Goal: Task Accomplishment & Management: Use online tool/utility

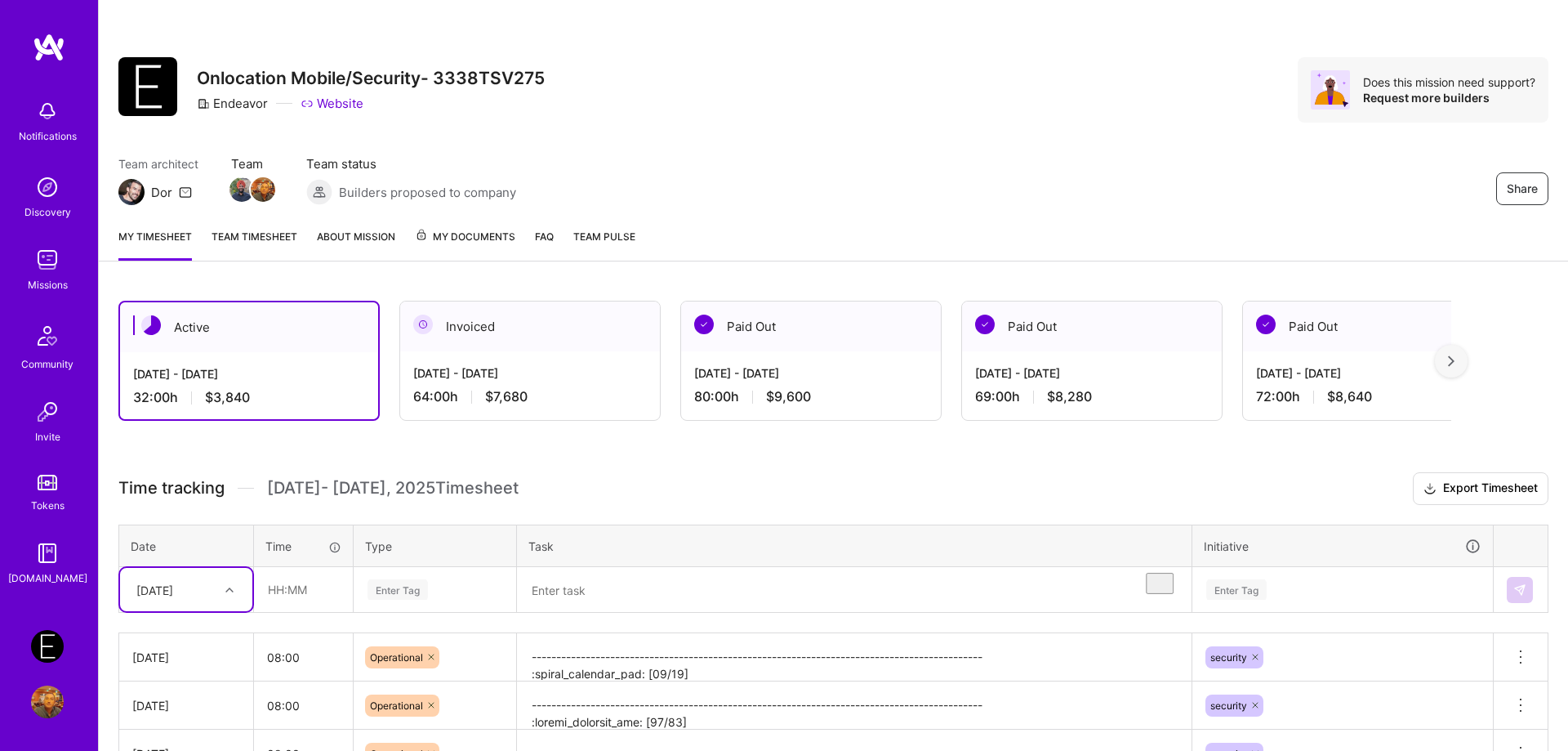
scroll to position [151, 0]
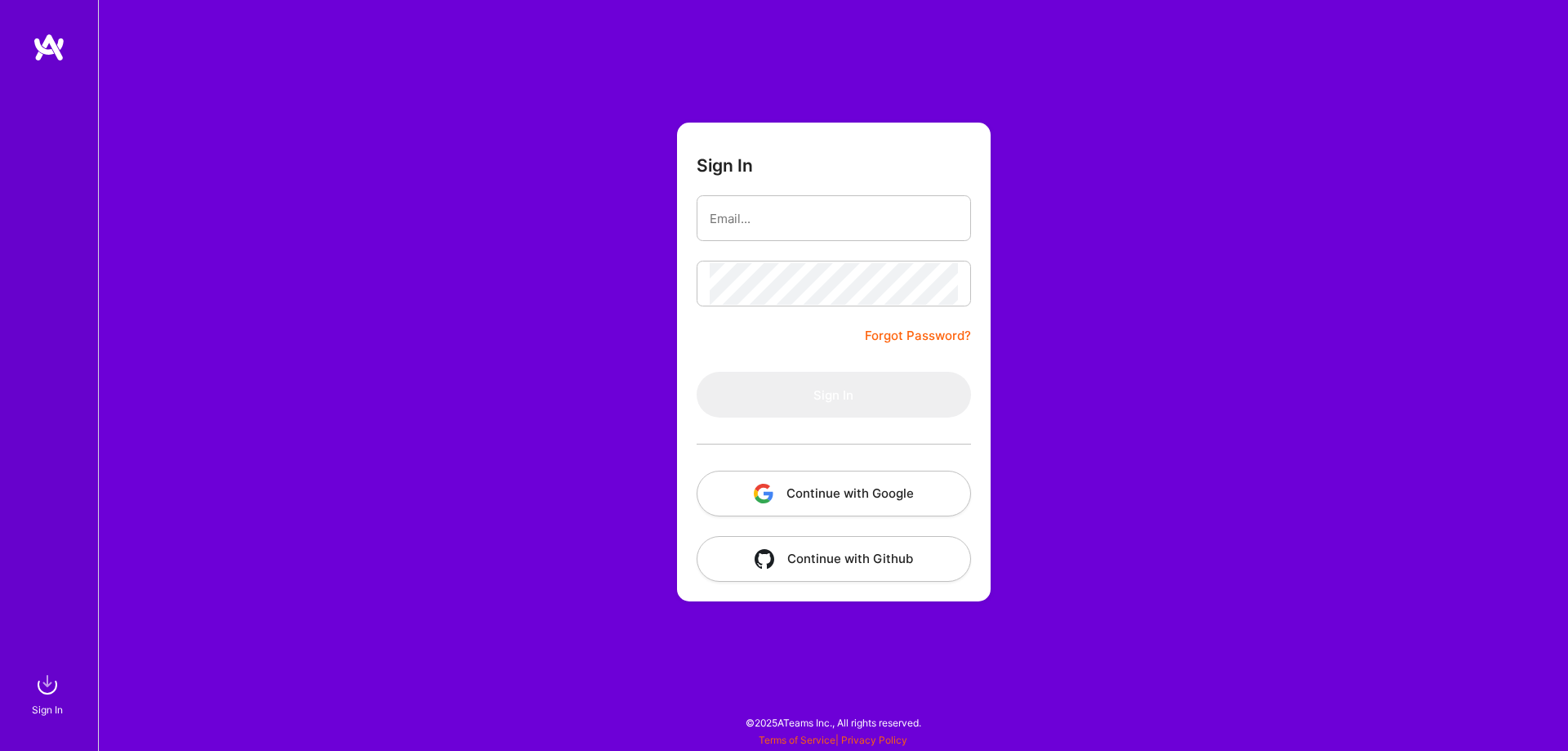
click at [806, 505] on button "Continue with Google" at bounding box center [834, 494] width 274 height 45
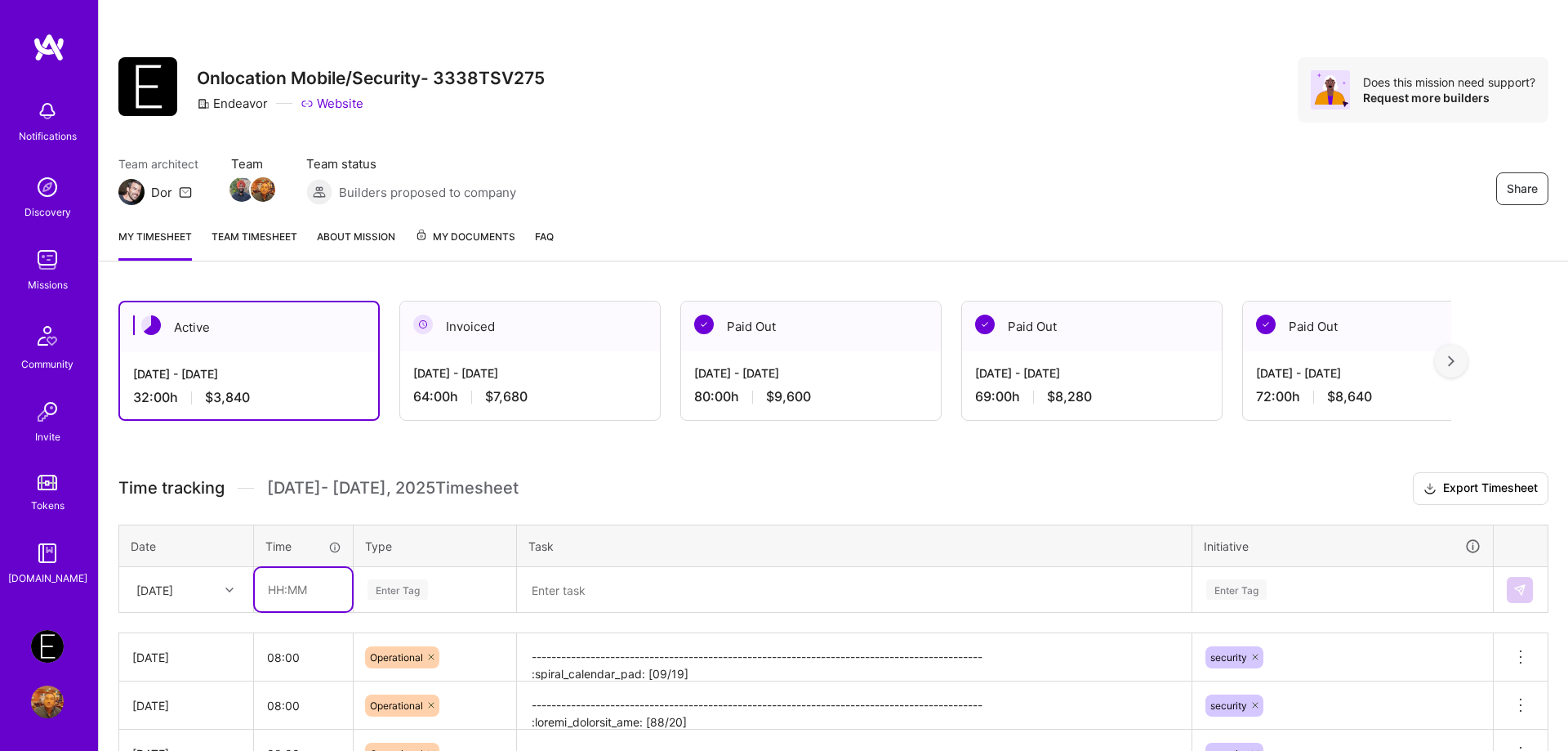
click at [305, 582] on input "text" at bounding box center [304, 589] width 98 height 43
type input "08:00"
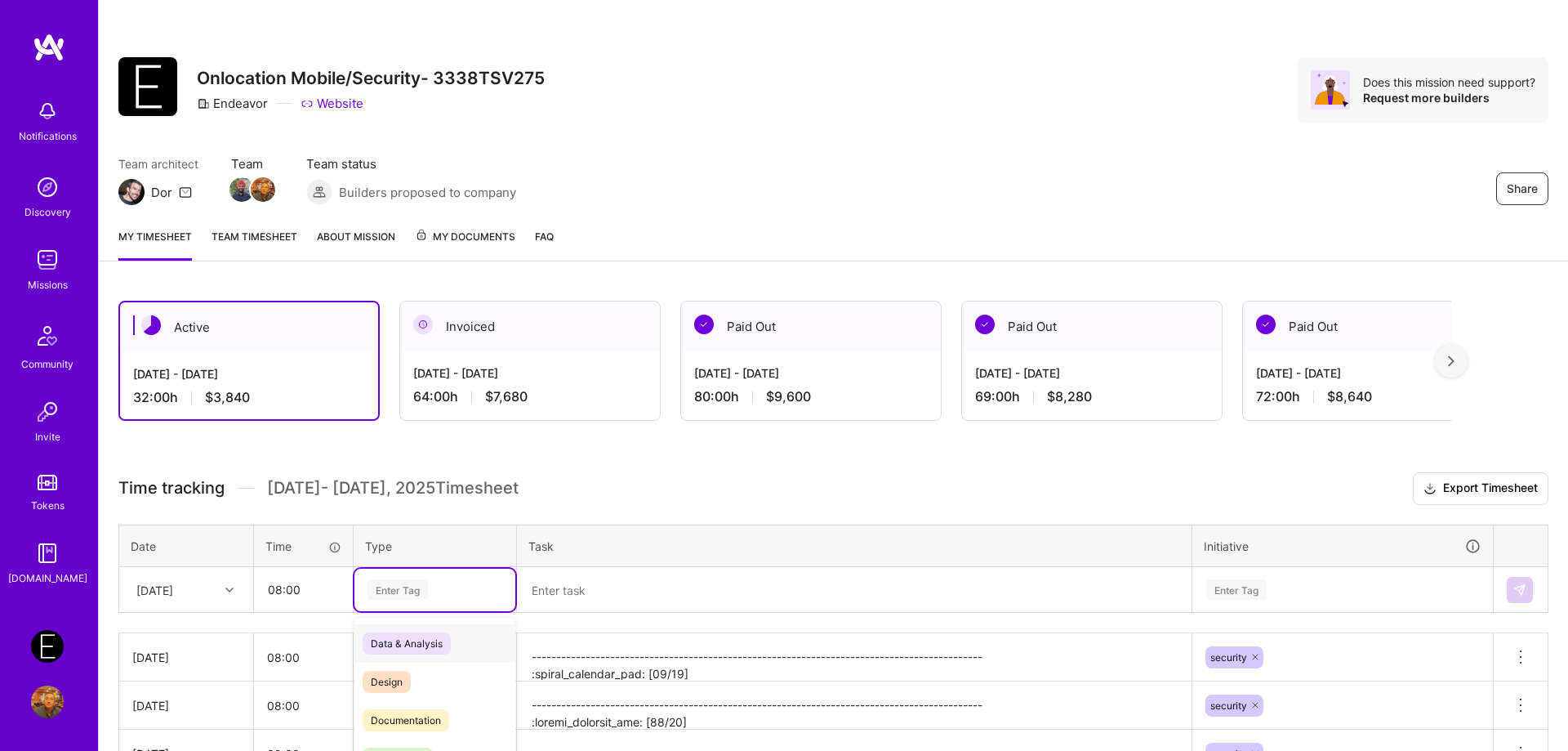
scroll to position [119, 0]
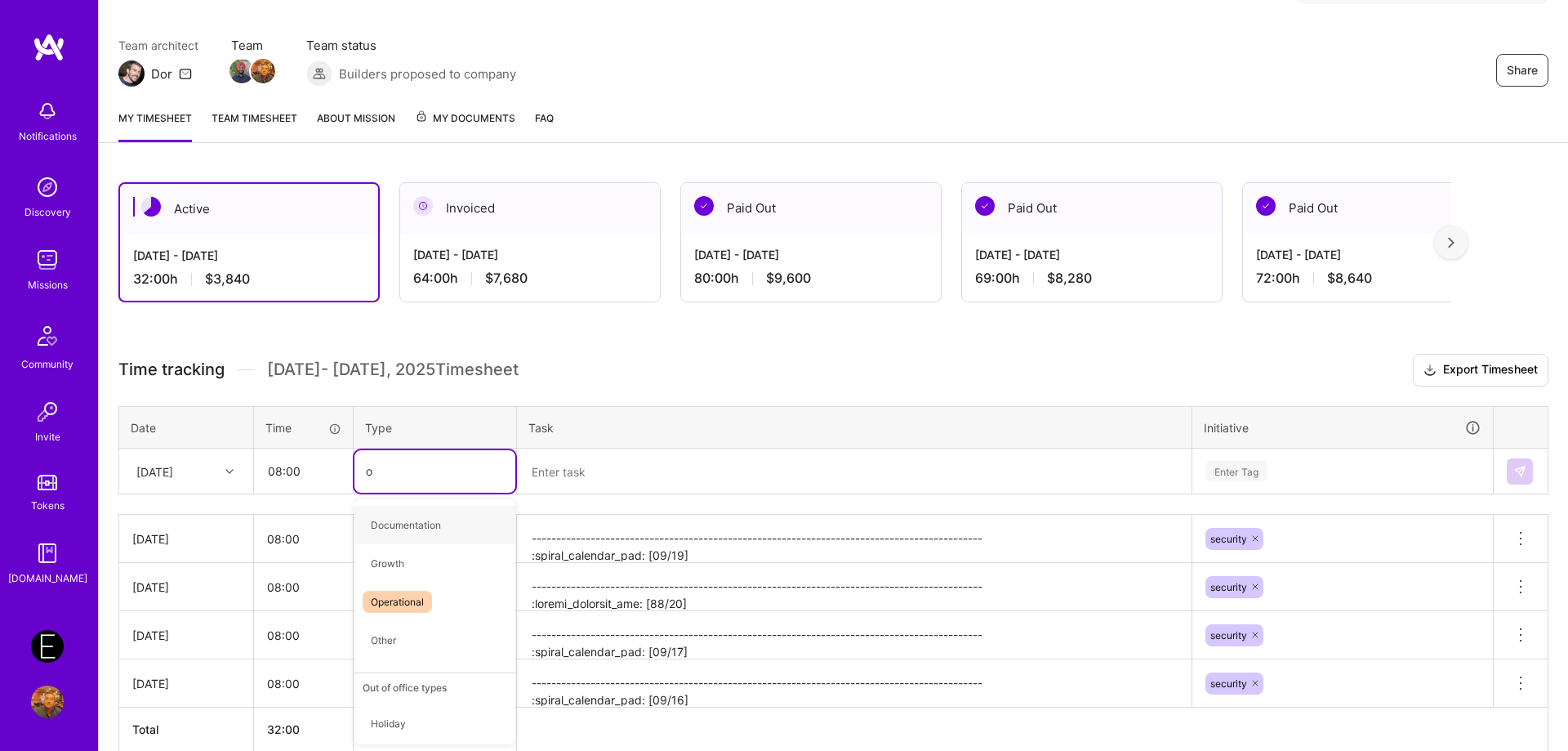
type input "op"
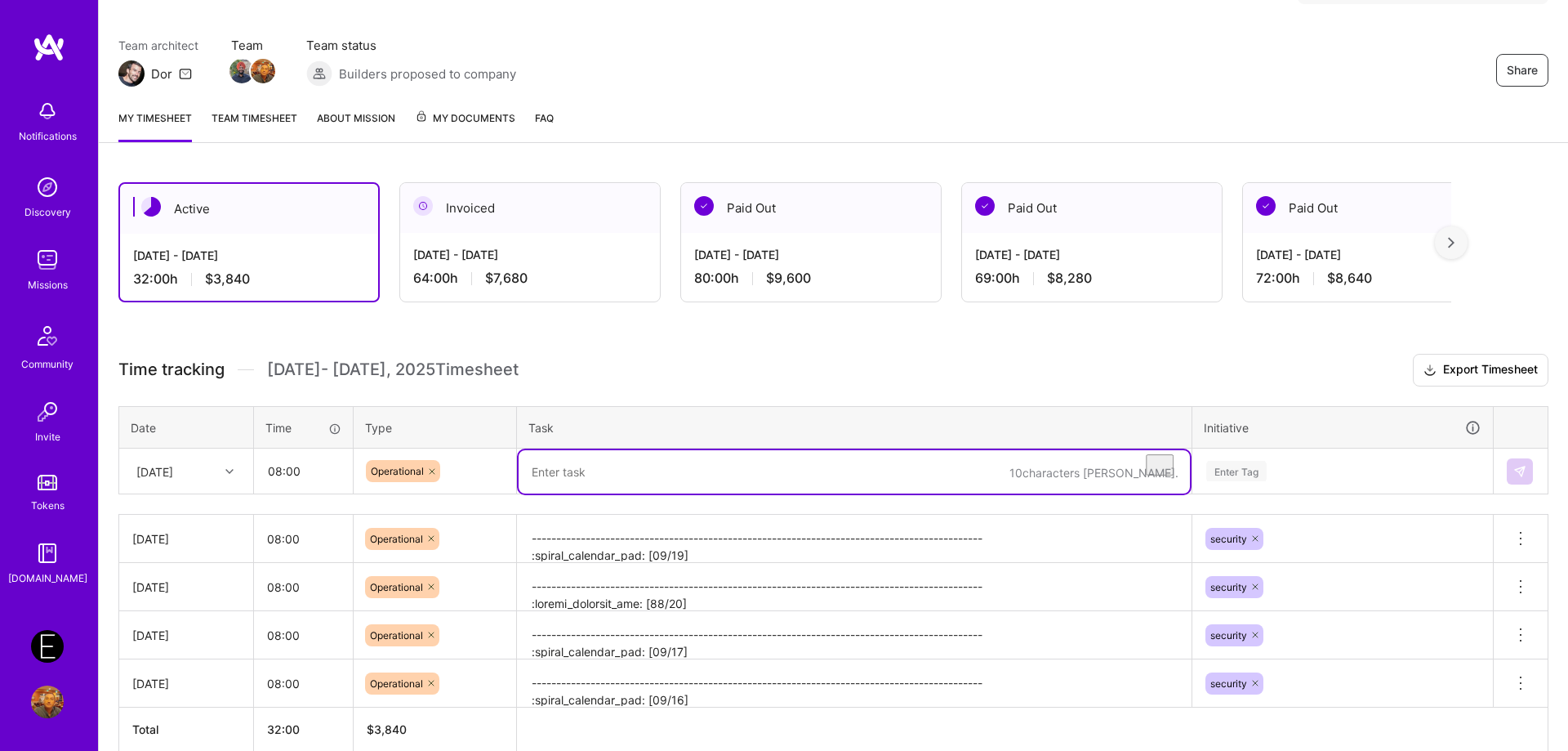
paste textarea "-------------------------------------------------------------------------------…"
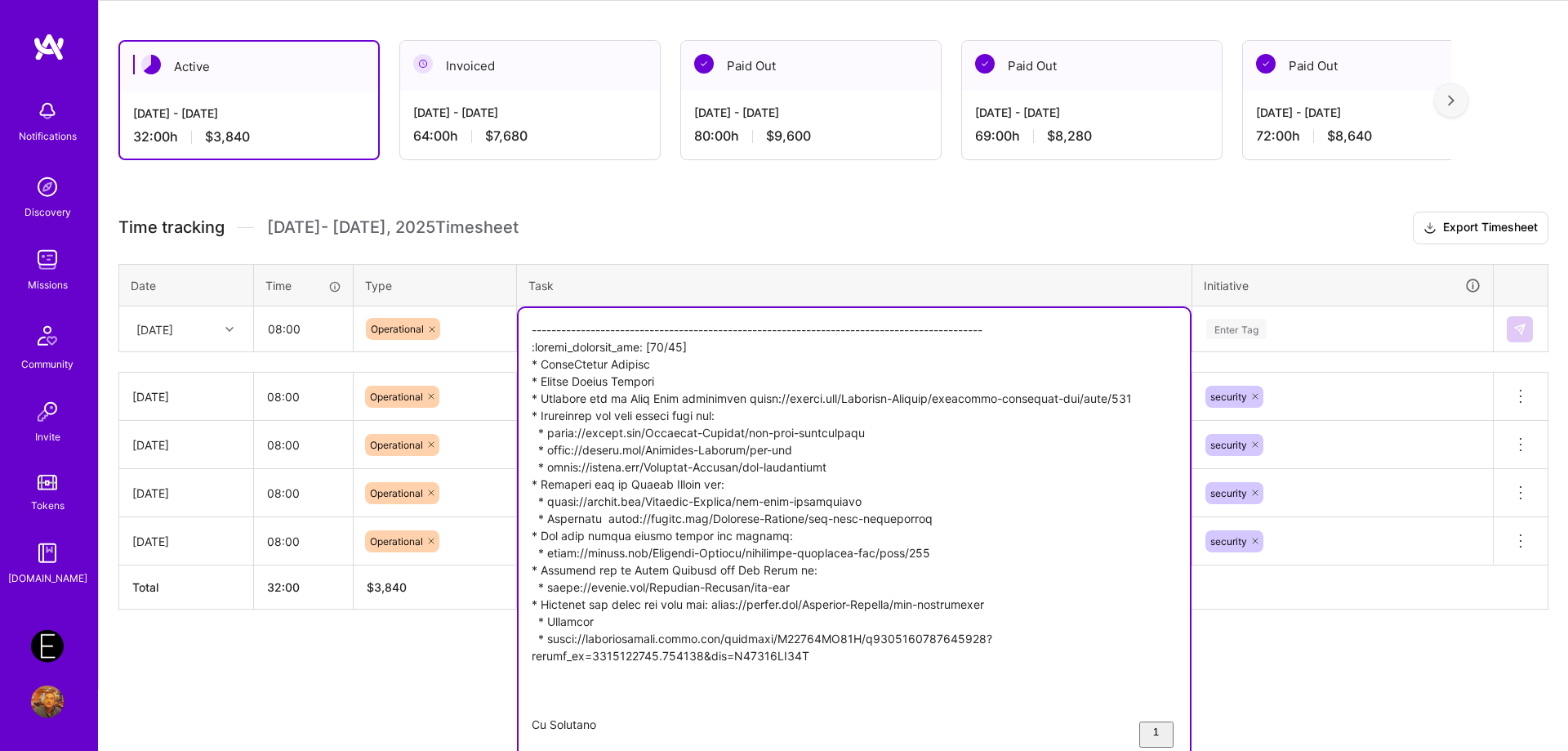
type textarea "-------------------------------------------------------------------------------…"
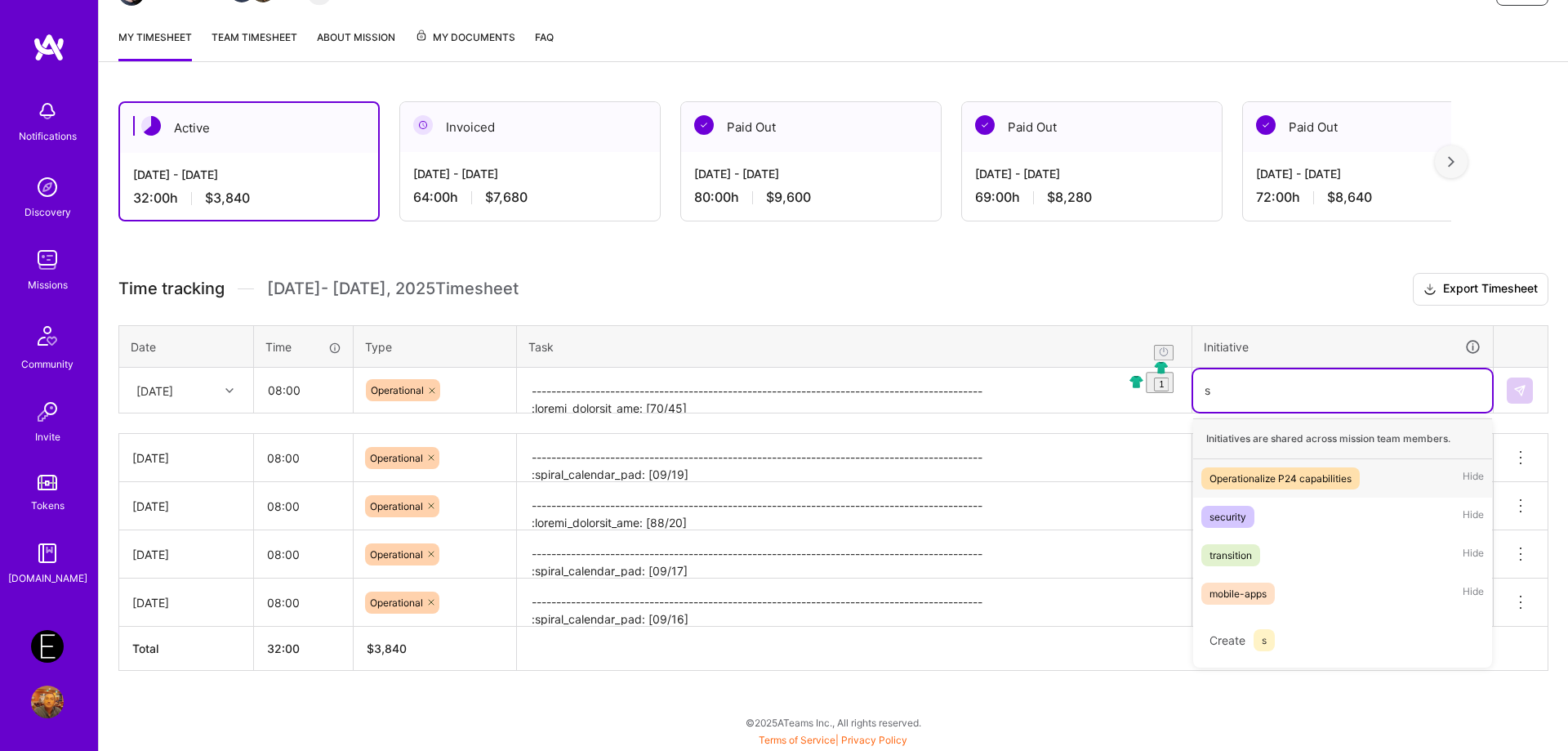
scroll to position [199, 0]
type input "se"
